Goal: Use online tool/utility

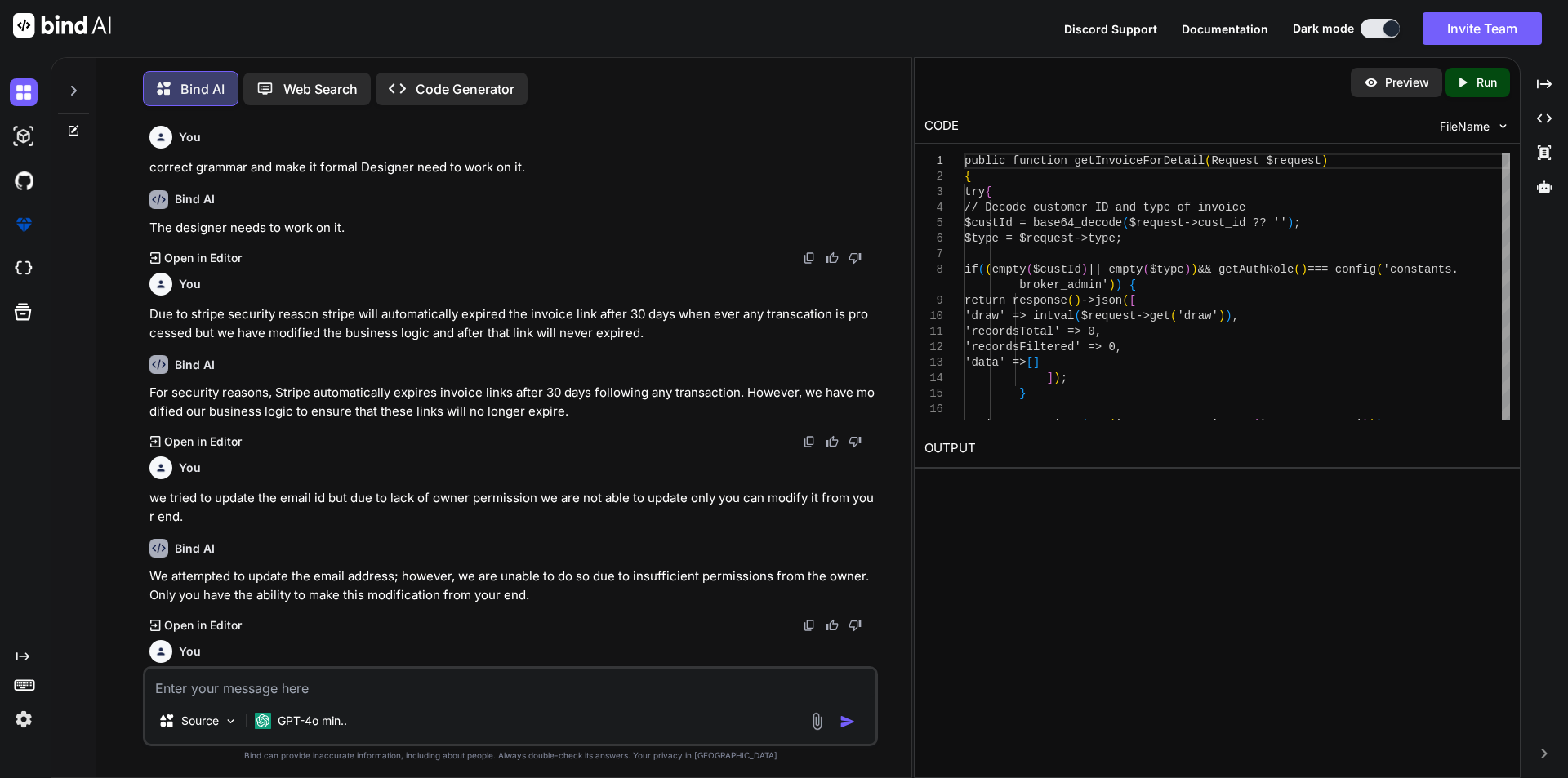
scroll to position [445, 0]
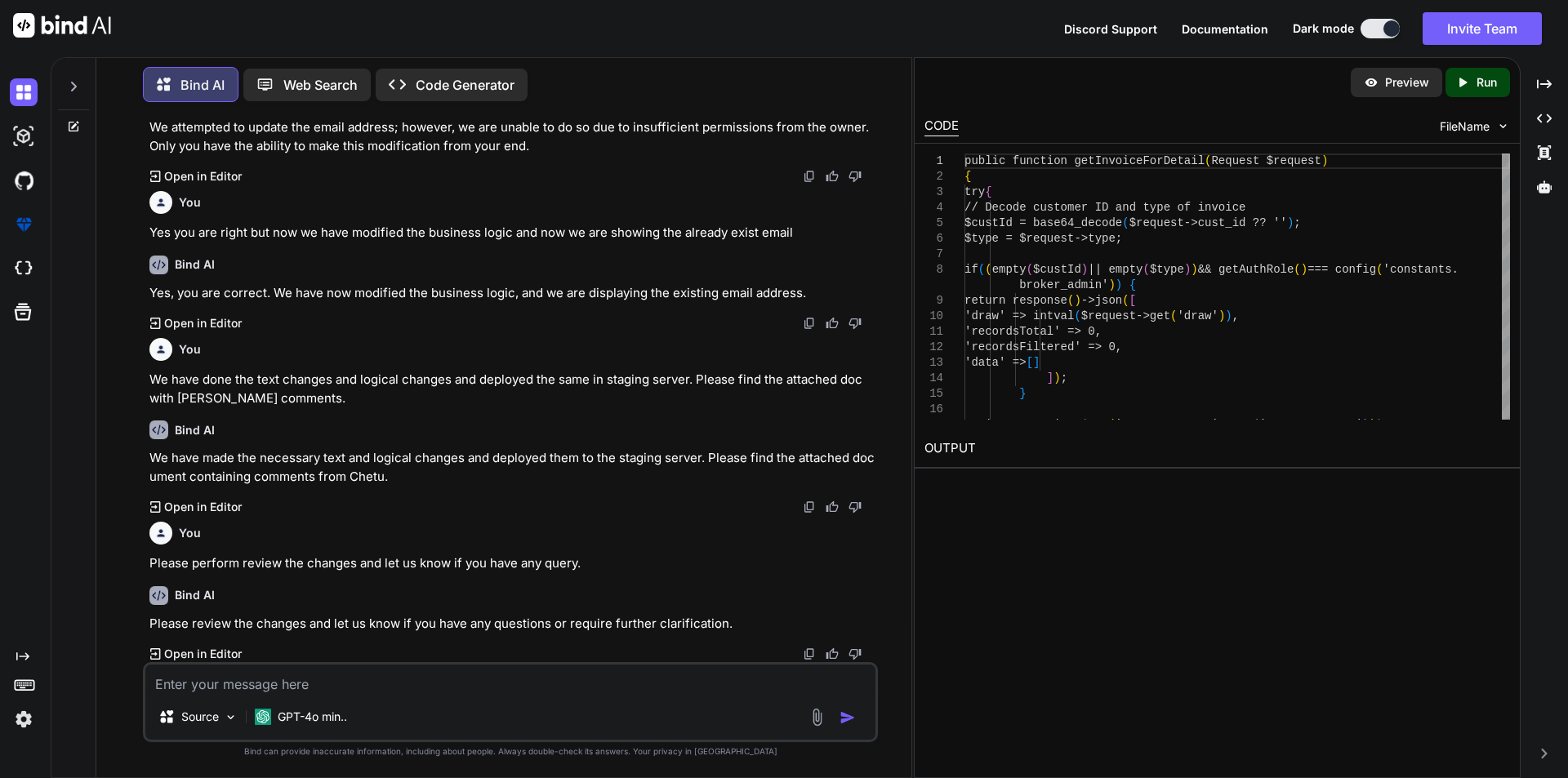
click at [281, 679] on textarea at bounding box center [510, 680] width 730 height 29
paste textarea "• Modified the subscription, order and activation invoice link business logic a…"
type textarea "• Modified the subscription, order and activation invoice link business logic a…"
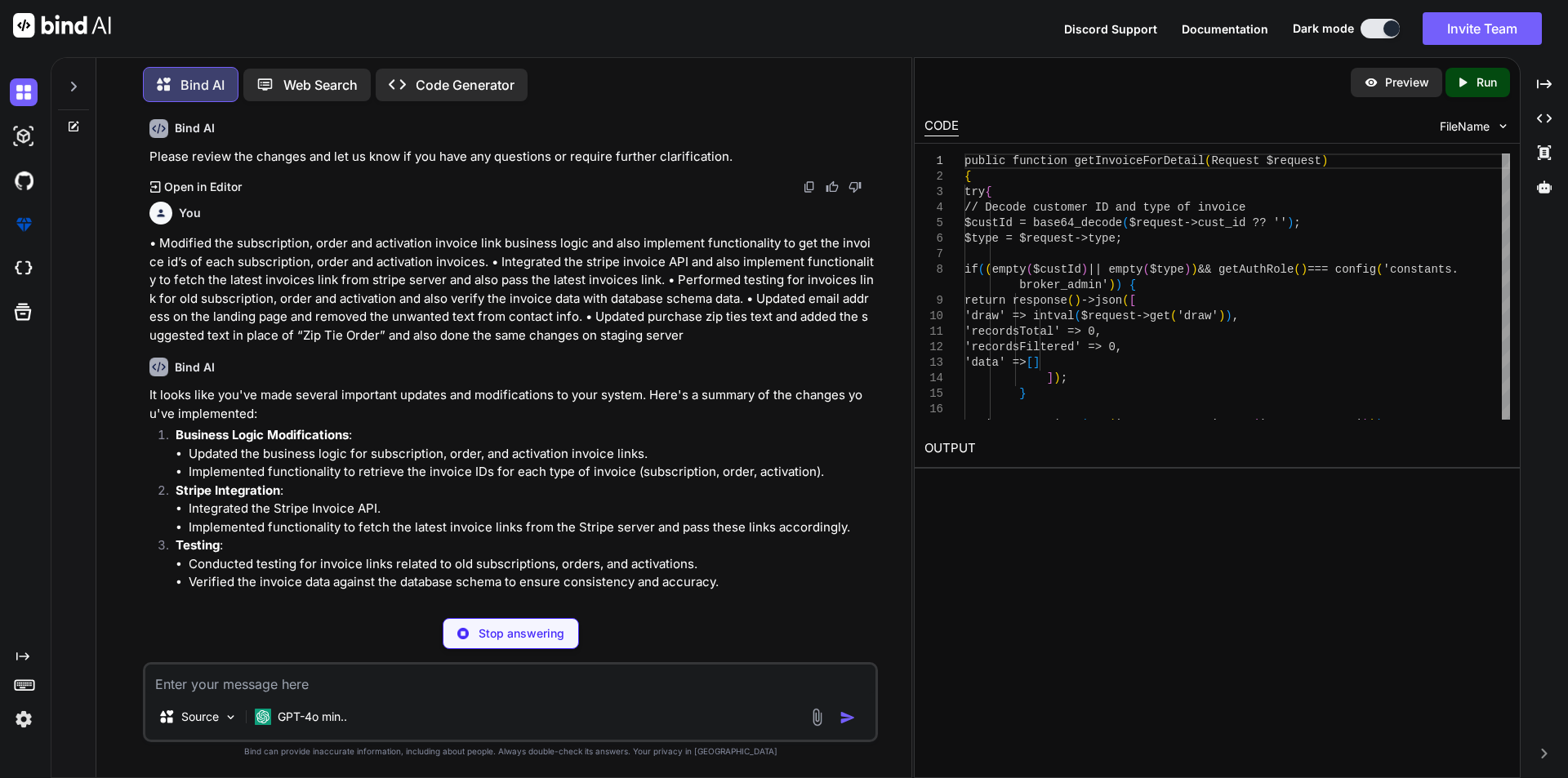
scroll to position [928, 0]
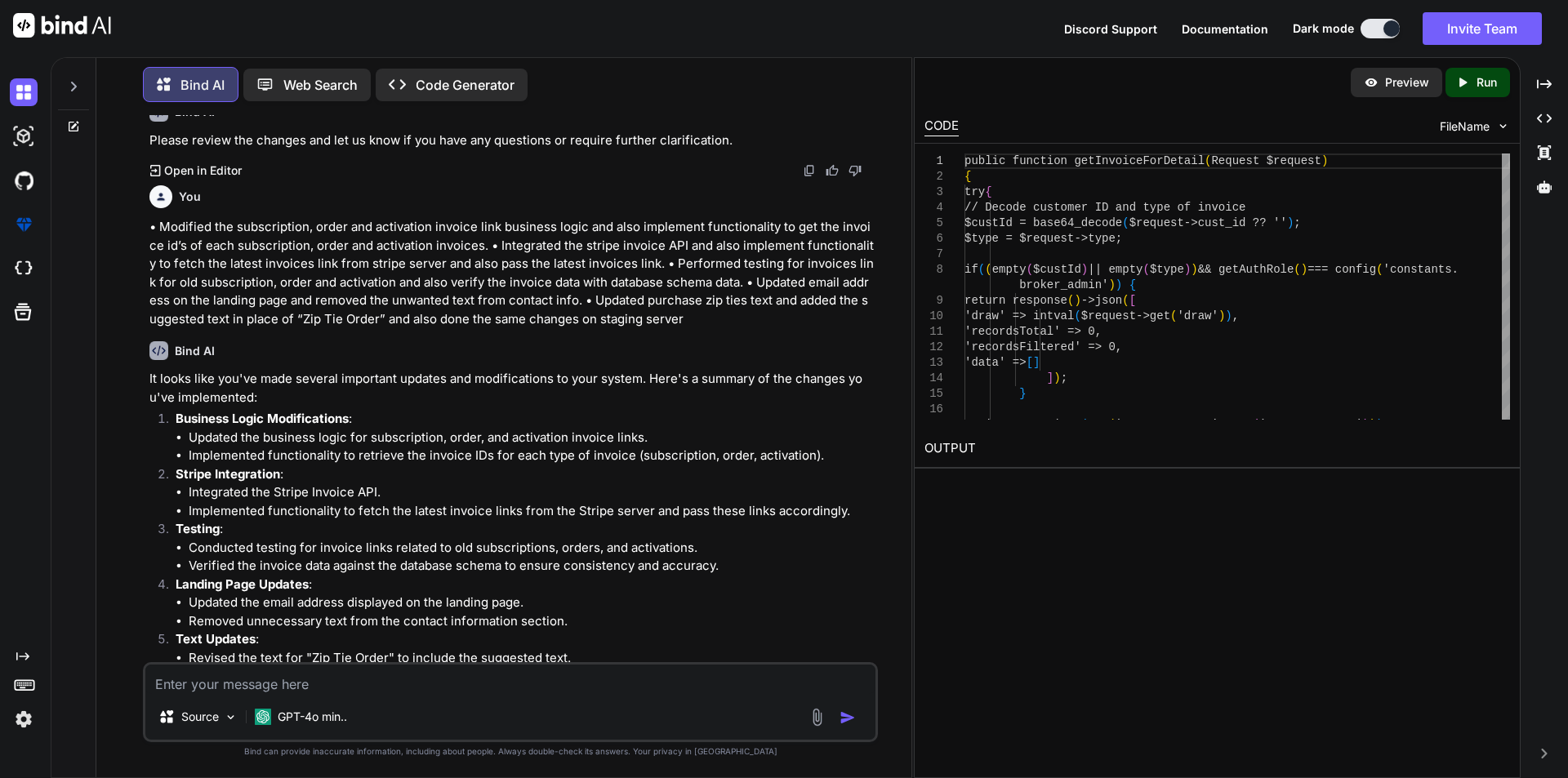
click at [193, 75] on p "Bind AI" at bounding box center [202, 85] width 44 height 20
click at [94, 21] on img at bounding box center [61, 25] width 98 height 24
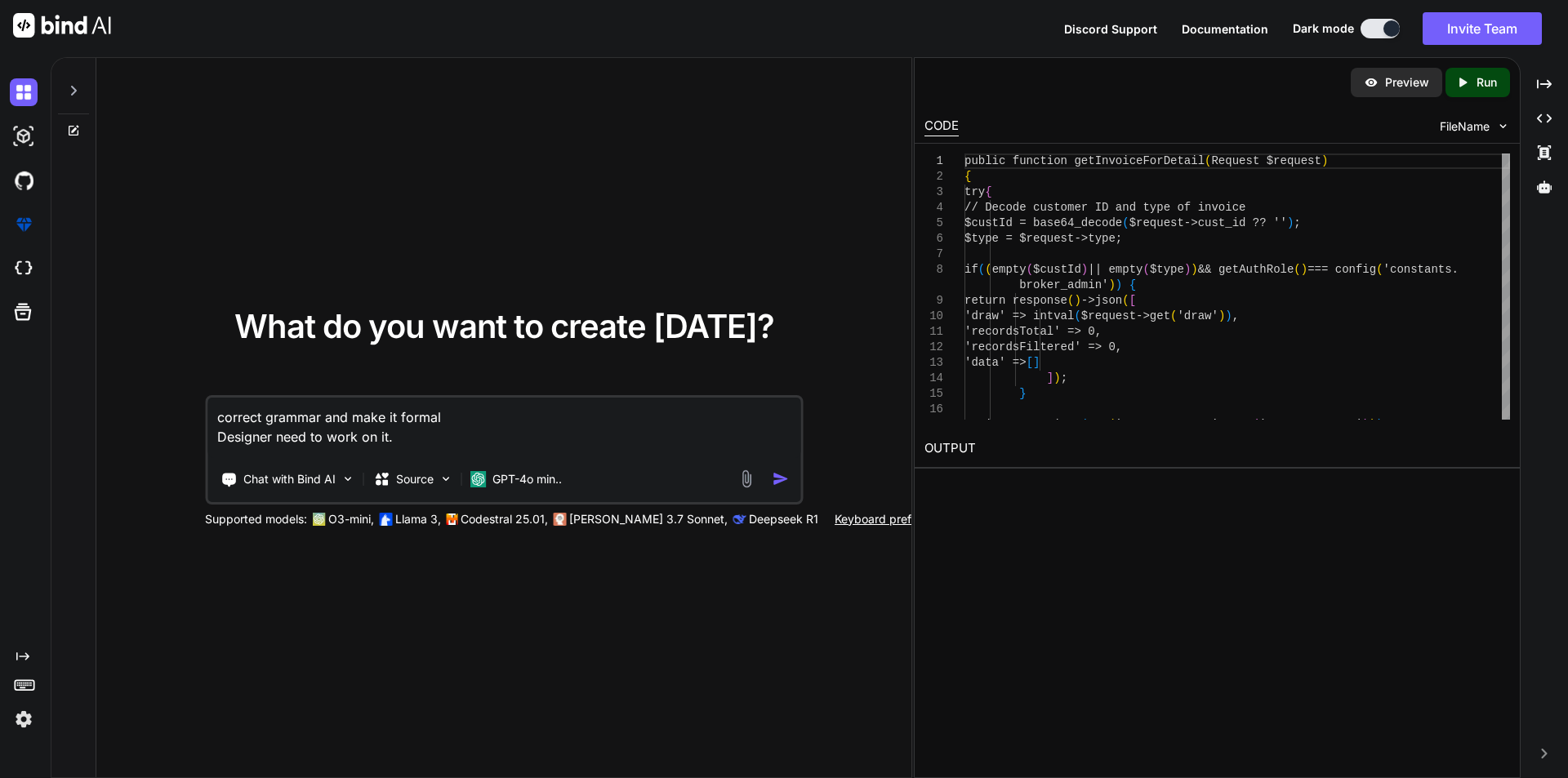
drag, startPoint x: 429, startPoint y: 438, endPoint x: 214, endPoint y: 433, distance: 215.1
click at [214, 433] on textarea "correct grammar and make it formal Designer need to work on it." at bounding box center [504, 427] width 593 height 60
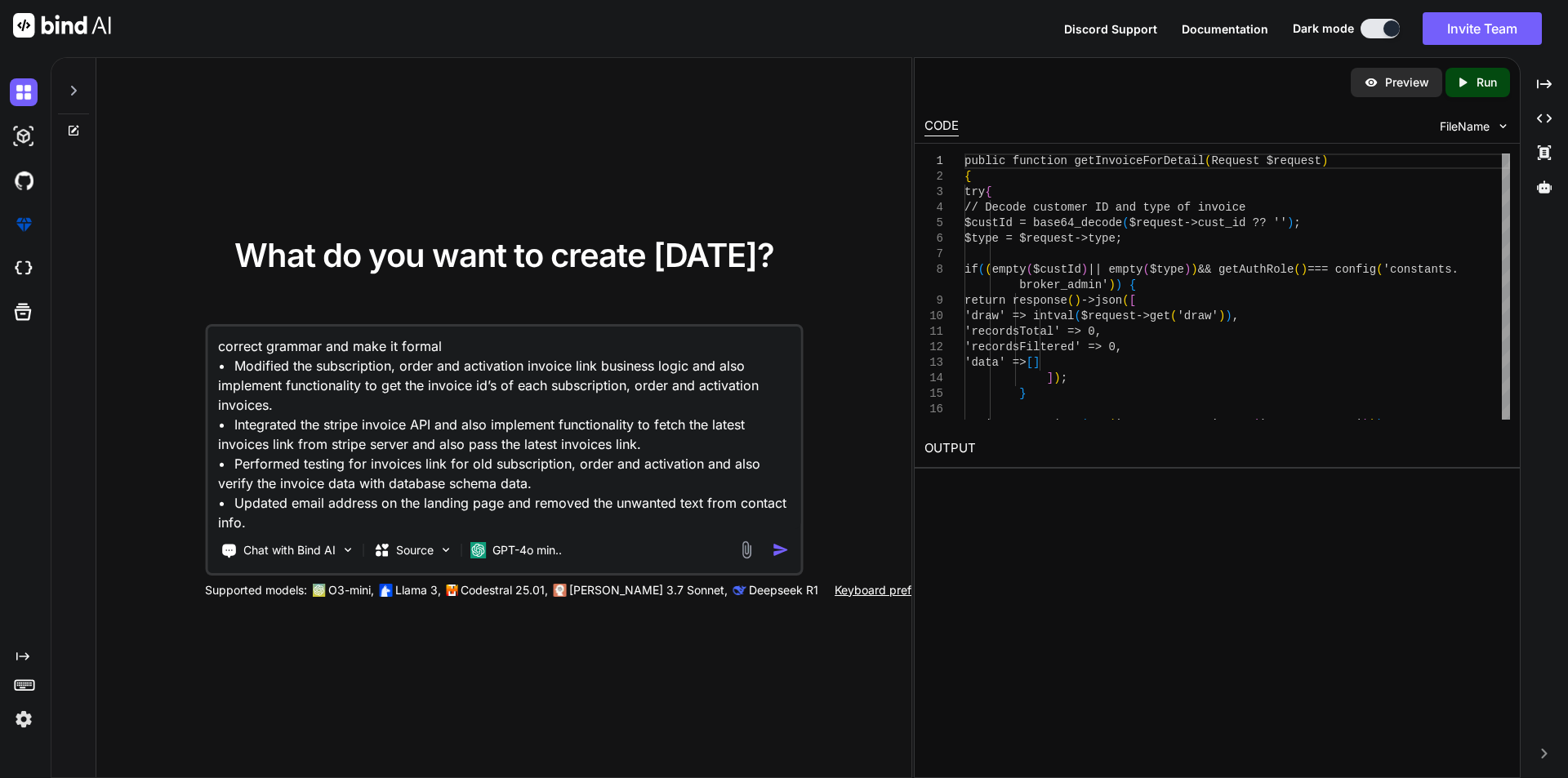
type textarea "correct grammar and make it formal • Modified the subscription, order and activ…"
click at [783, 553] on img "button" at bounding box center [780, 550] width 17 height 17
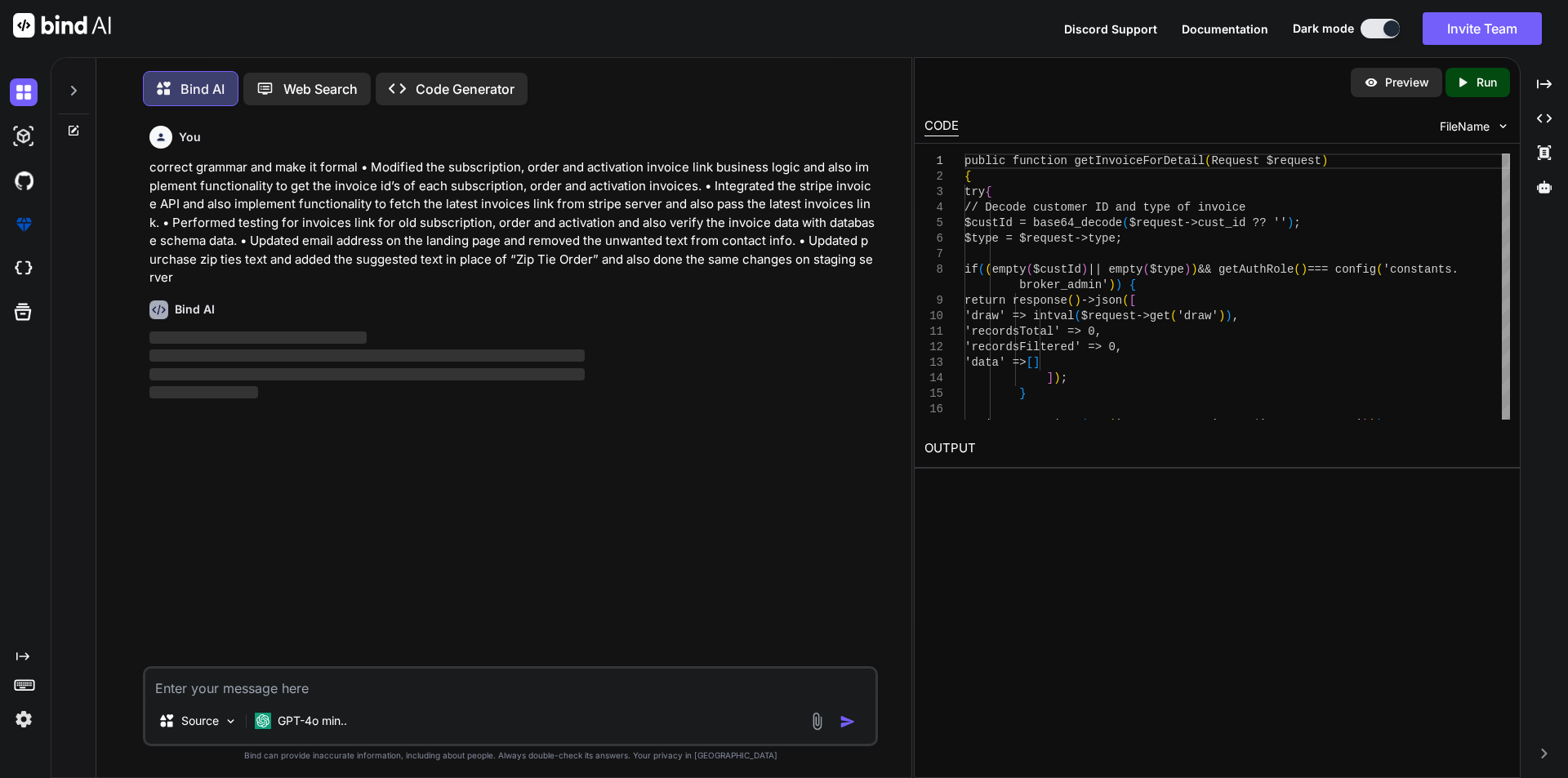
scroll to position [8, 0]
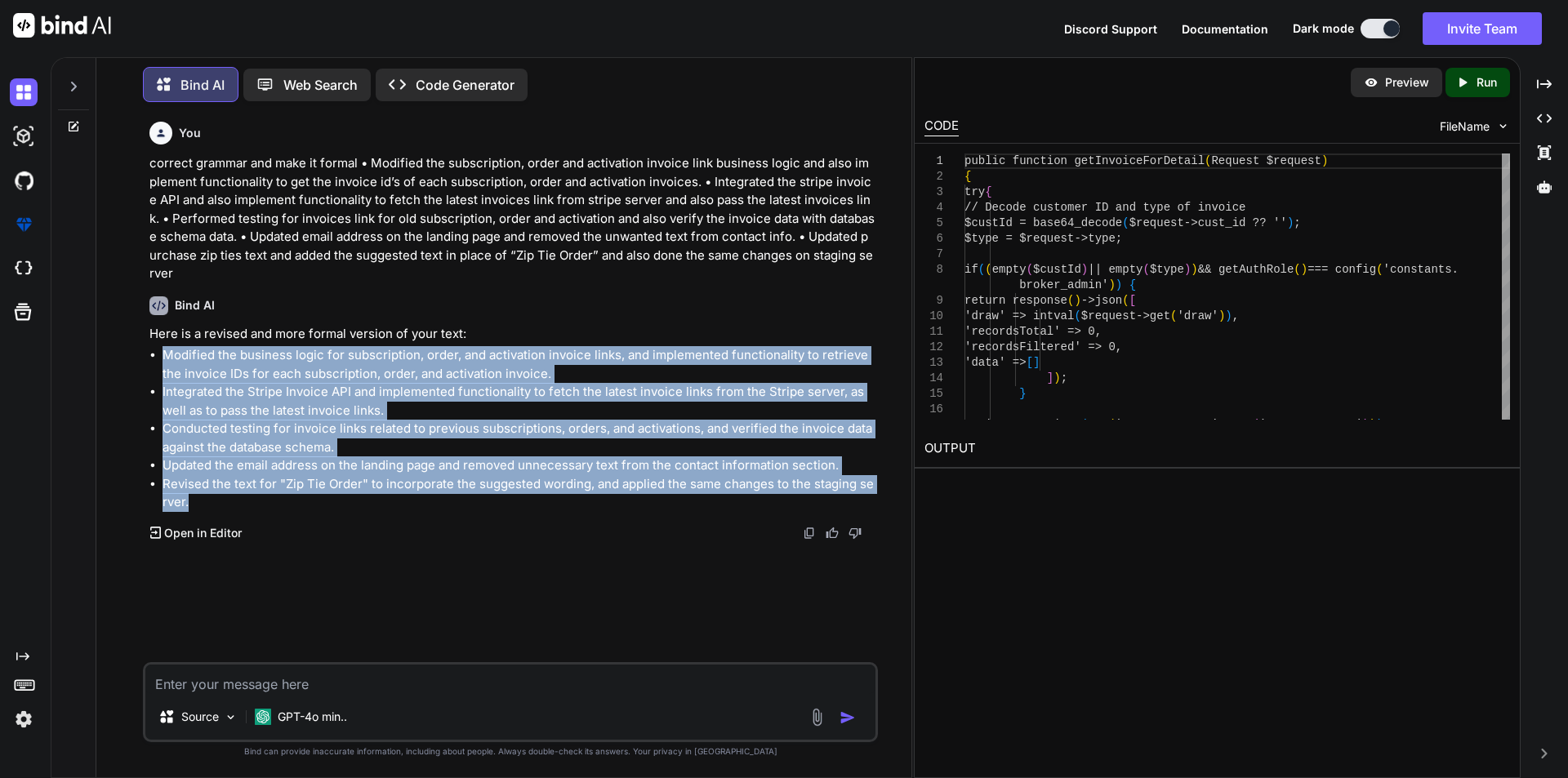
drag, startPoint x: 187, startPoint y: 485, endPoint x: 138, endPoint y: 339, distance: 154.0
click at [138, 339] on div "You correct grammar and make it formal • Modified the subscription, order and a…" at bounding box center [511, 446] width 802 height 662
copy ul "Modified the business logic for subscription, order, and activation invoice lin…"
